Goal: Information Seeking & Learning: Learn about a topic

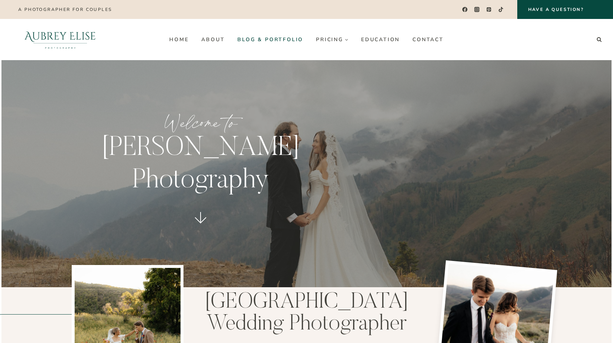
click at [289, 39] on link "Blog & Portfolio" at bounding box center [270, 40] width 79 height 12
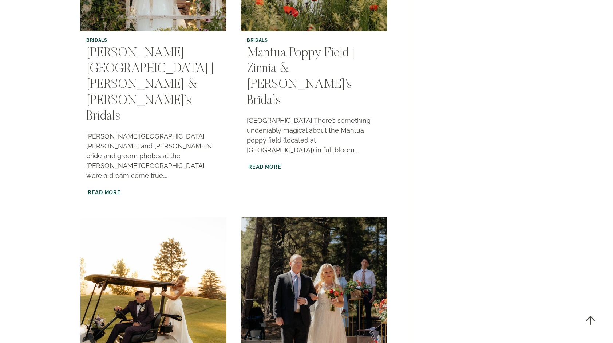
scroll to position [1201, 0]
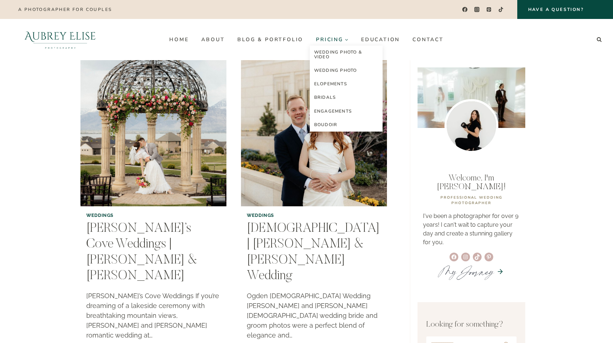
click at [343, 39] on span "Pricing Expand" at bounding box center [332, 39] width 32 height 5
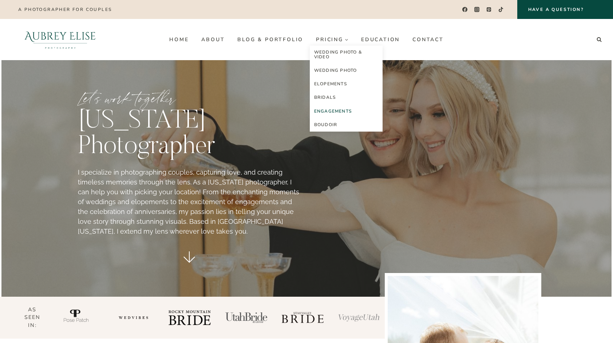
click at [330, 113] on link "Engagements" at bounding box center [346, 111] width 73 height 13
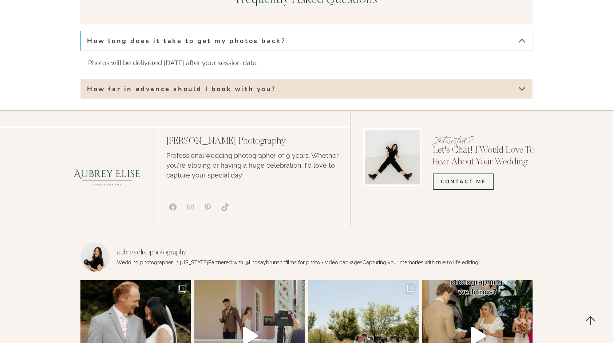
scroll to position [1536, 0]
